Goal: Task Accomplishment & Management: Manage account settings

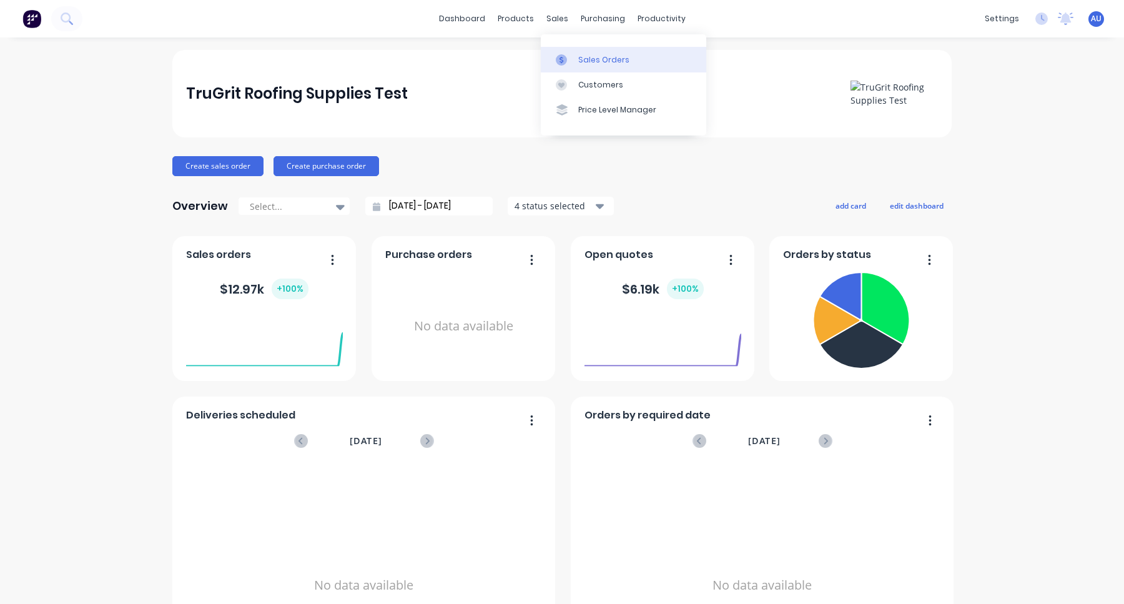
click at [574, 52] on link "Sales Orders" at bounding box center [624, 59] width 166 height 25
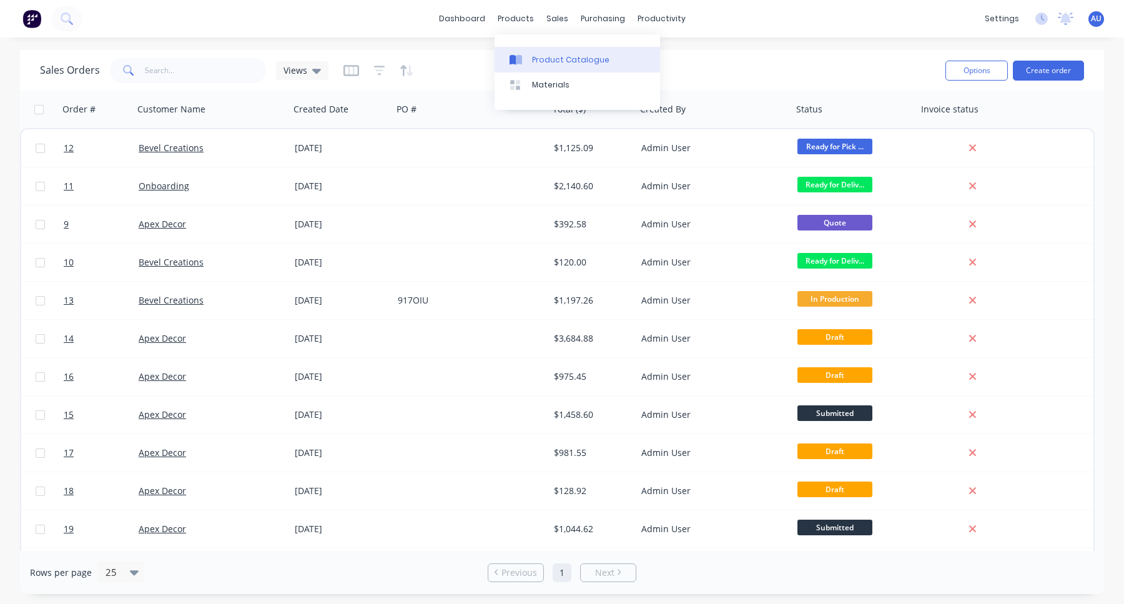
click at [540, 56] on div "Product Catalogue" at bounding box center [570, 59] width 77 height 11
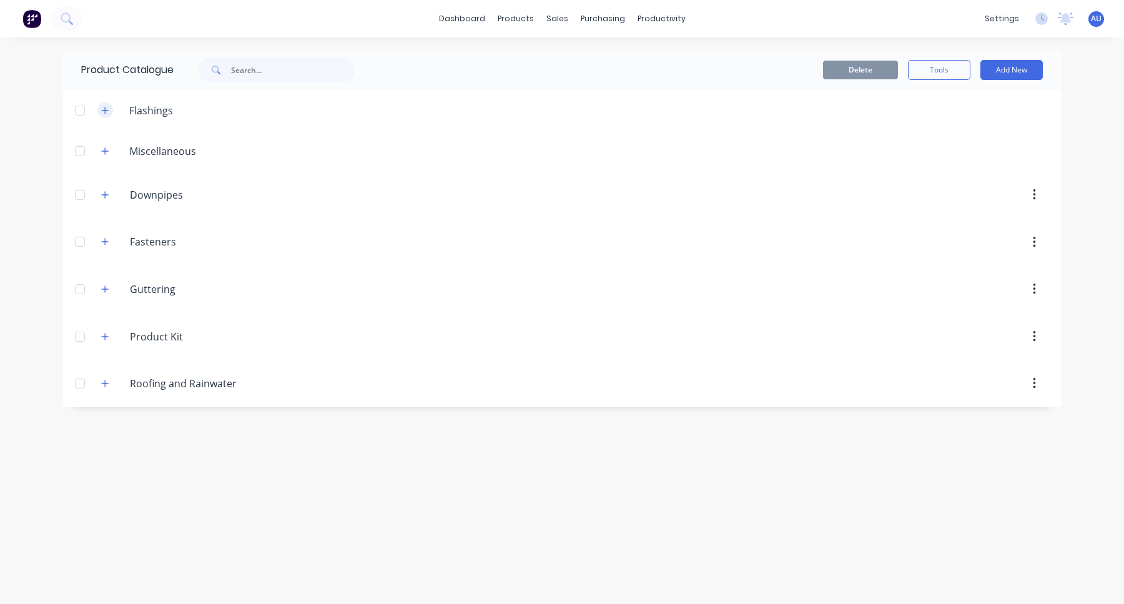
click at [109, 114] on button "button" at bounding box center [105, 110] width 16 height 16
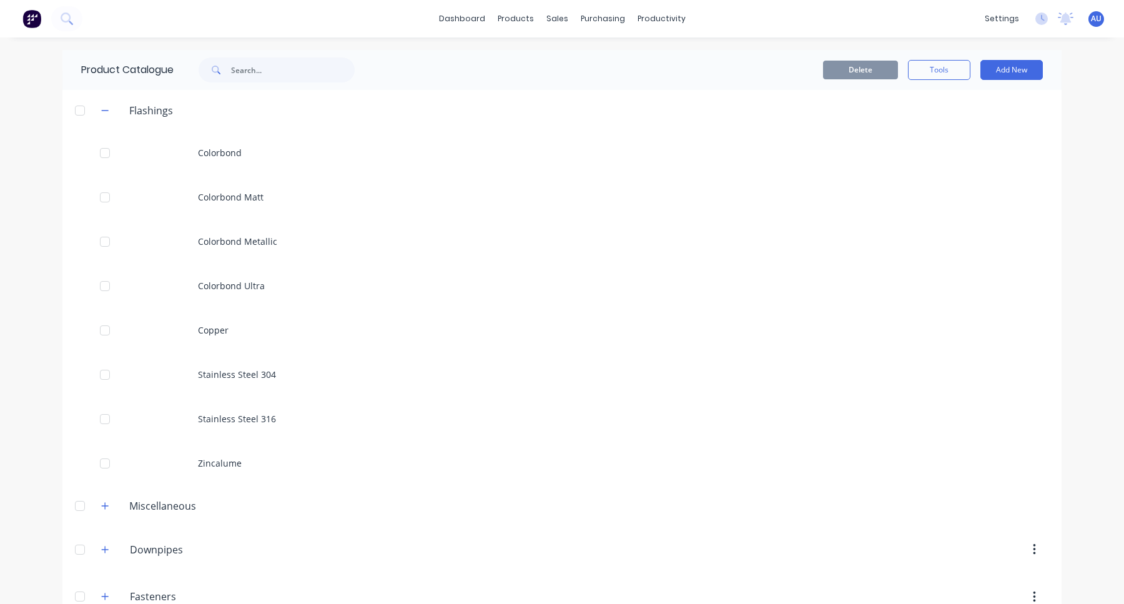
click at [37, 16] on img at bounding box center [31, 18] width 19 height 19
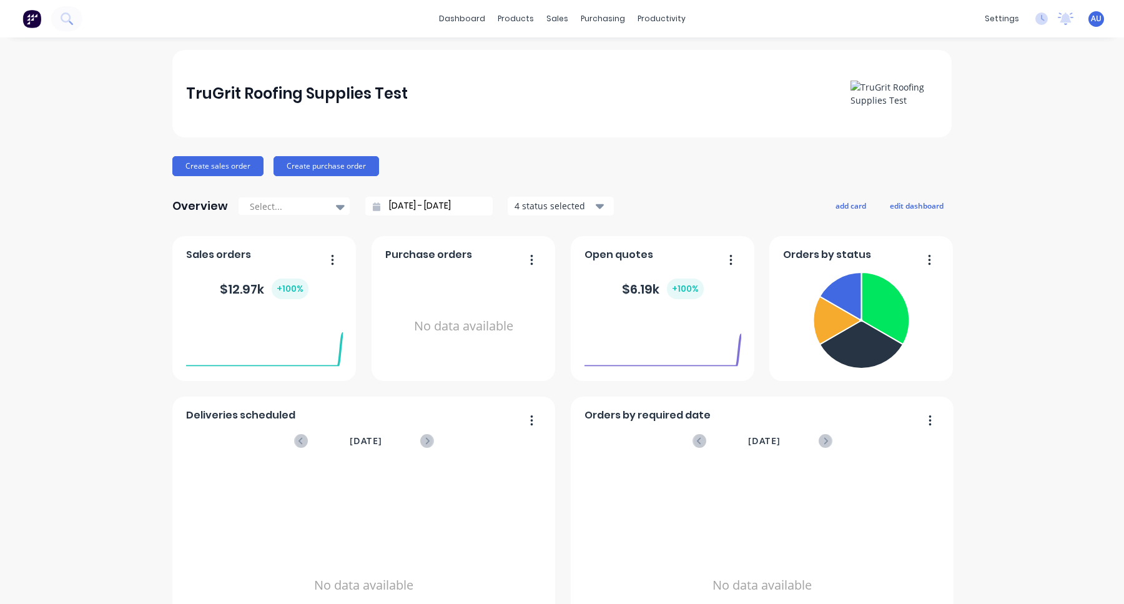
scroll to position [110, 0]
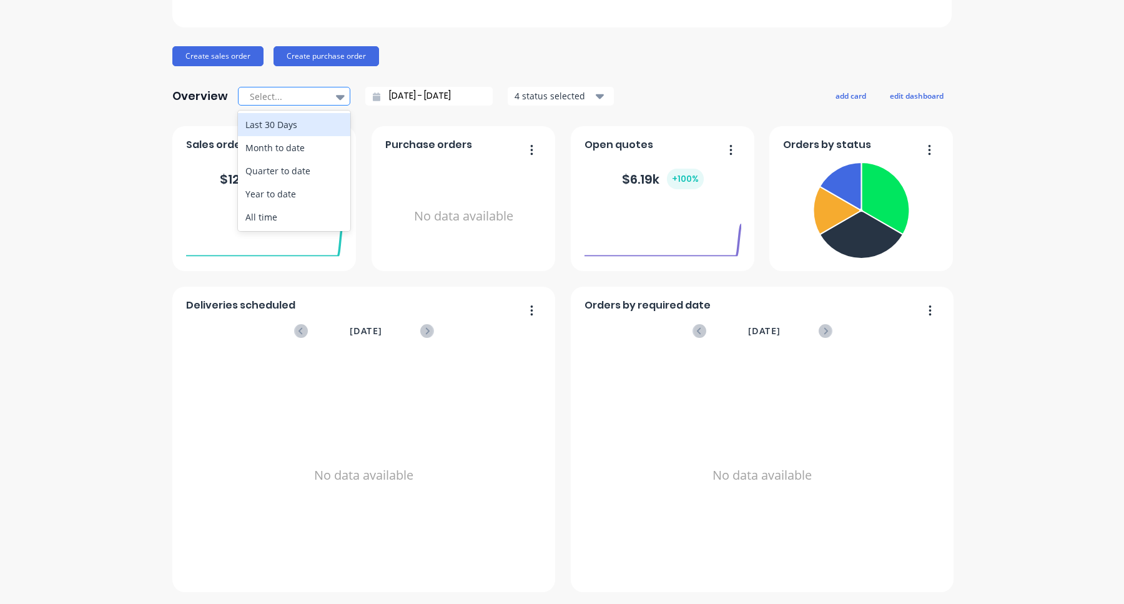
click at [337, 95] on icon at bounding box center [340, 97] width 9 height 5
click at [302, 212] on div "All time" at bounding box center [294, 216] width 112 height 23
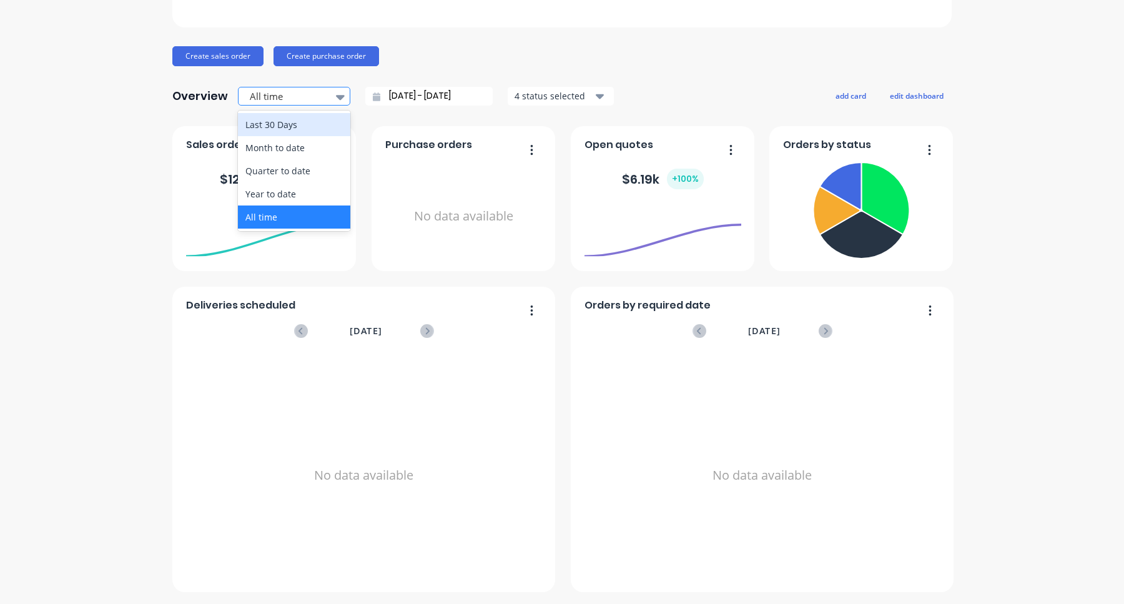
click at [290, 96] on div at bounding box center [288, 97] width 79 height 16
click at [290, 161] on div "Quarter to date" at bounding box center [294, 170] width 112 height 23
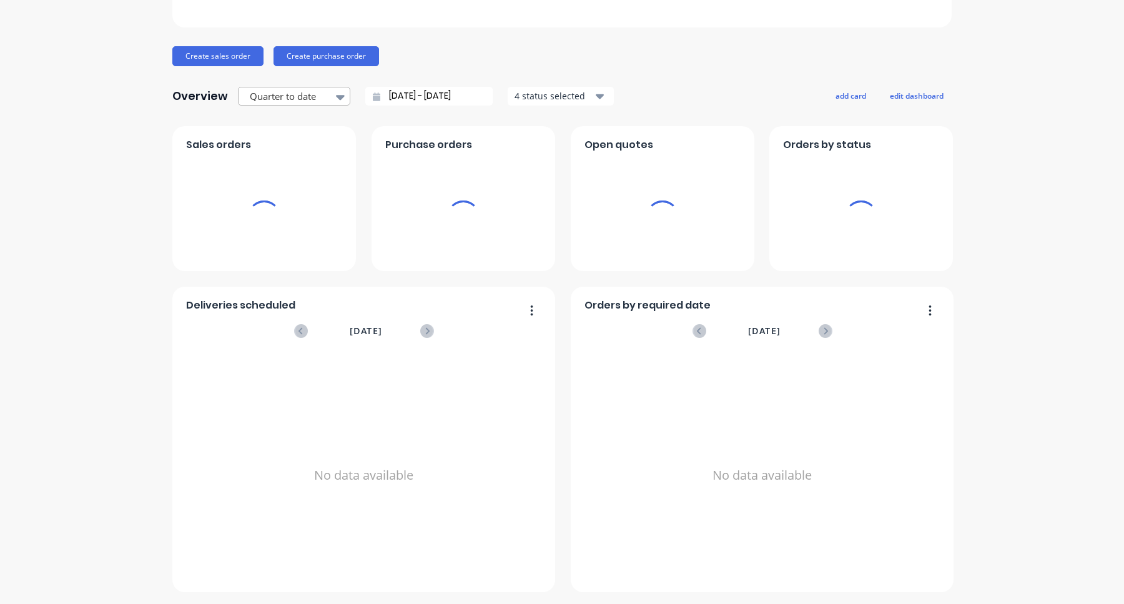
click at [303, 98] on div at bounding box center [288, 97] width 79 height 16
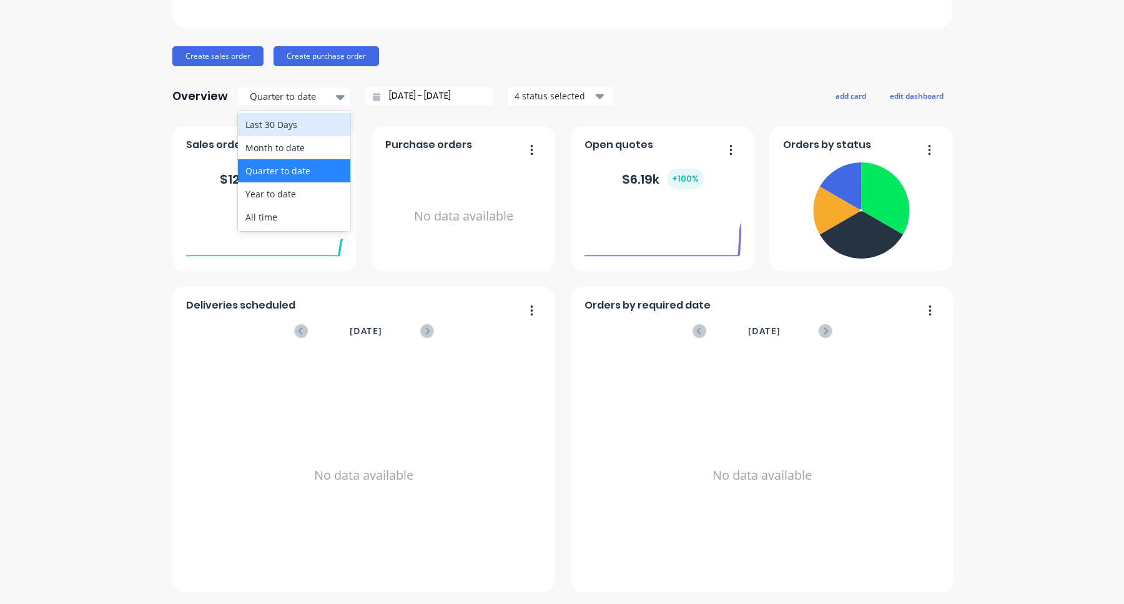
click at [303, 117] on div "Last 30 Days" at bounding box center [294, 124] width 112 height 23
type input "[DATE] - [DATE]"
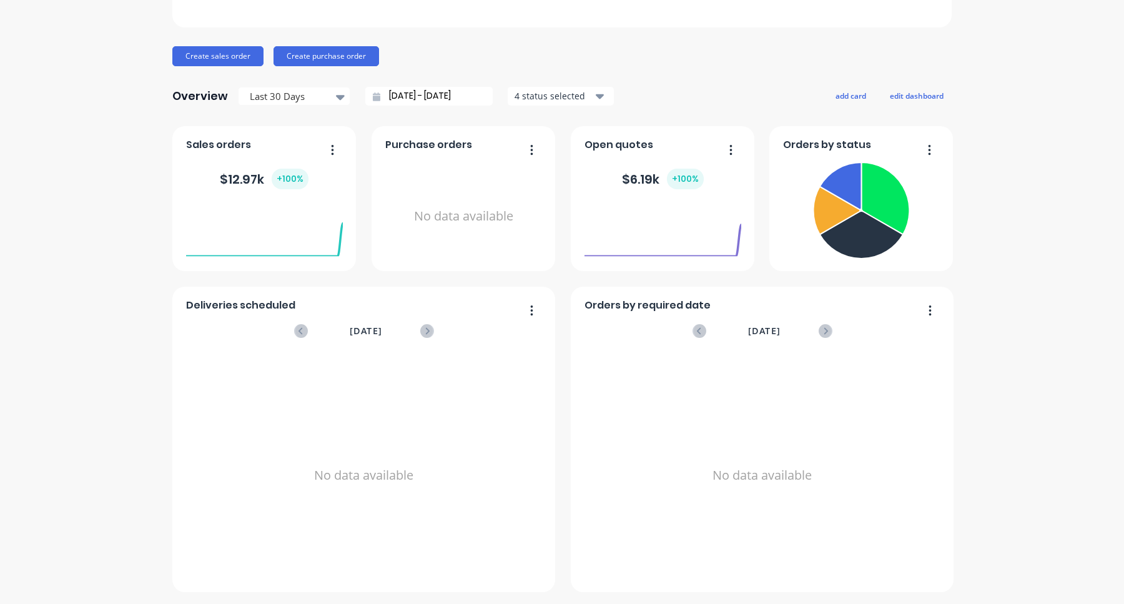
scroll to position [0, 0]
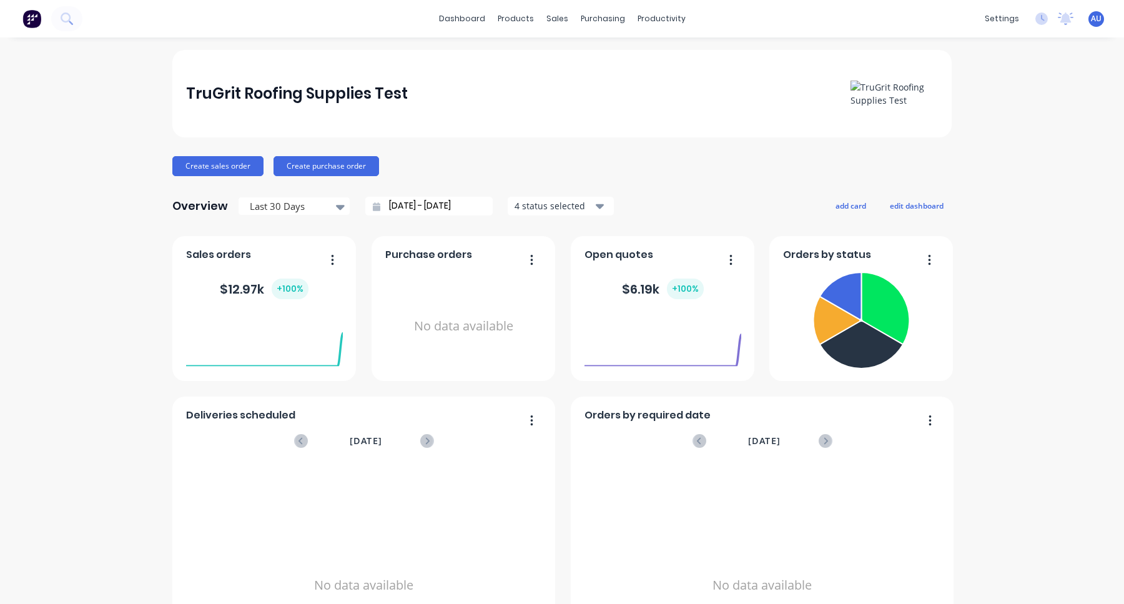
click at [478, 203] on input "[DATE] - [DATE]" at bounding box center [433, 206] width 107 height 19
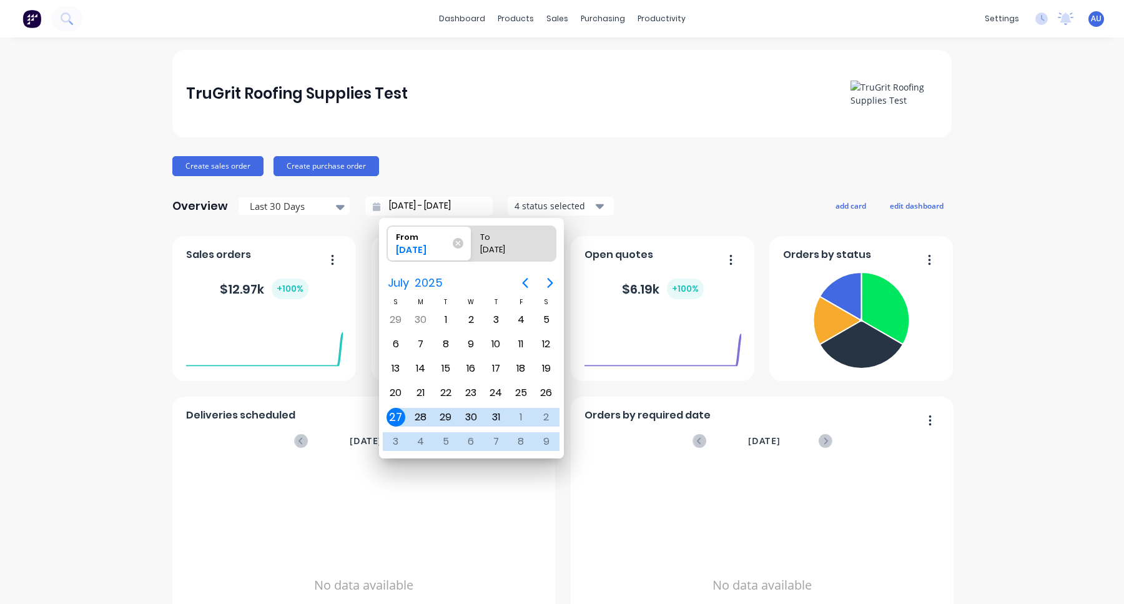
click at [569, 186] on div "TruGrit Roofing Supplies Test Create sales order Create purchase order Overview…" at bounding box center [561, 376] width 779 height 652
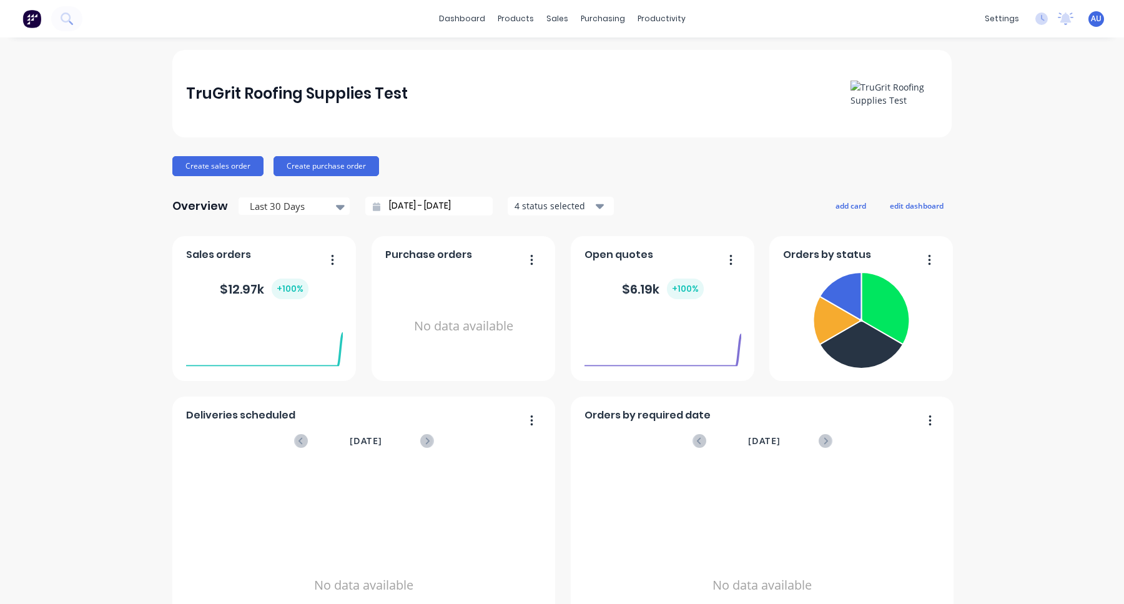
click at [1102, 16] on div "AU TruGrit Roofing Supplies Test Admin User Administrator Profile Sign out" at bounding box center [1097, 19] width 16 height 16
click at [1102, 18] on div "AU TruGrit Roofing Supplies Test Admin User Administrator Profile Sign out" at bounding box center [1097, 19] width 16 height 16
click at [1093, 22] on span "AU" at bounding box center [1096, 18] width 11 height 11
click at [1014, 148] on button "Sign out" at bounding box center [1019, 156] width 166 height 25
